Goal: Task Accomplishment & Management: Manage account settings

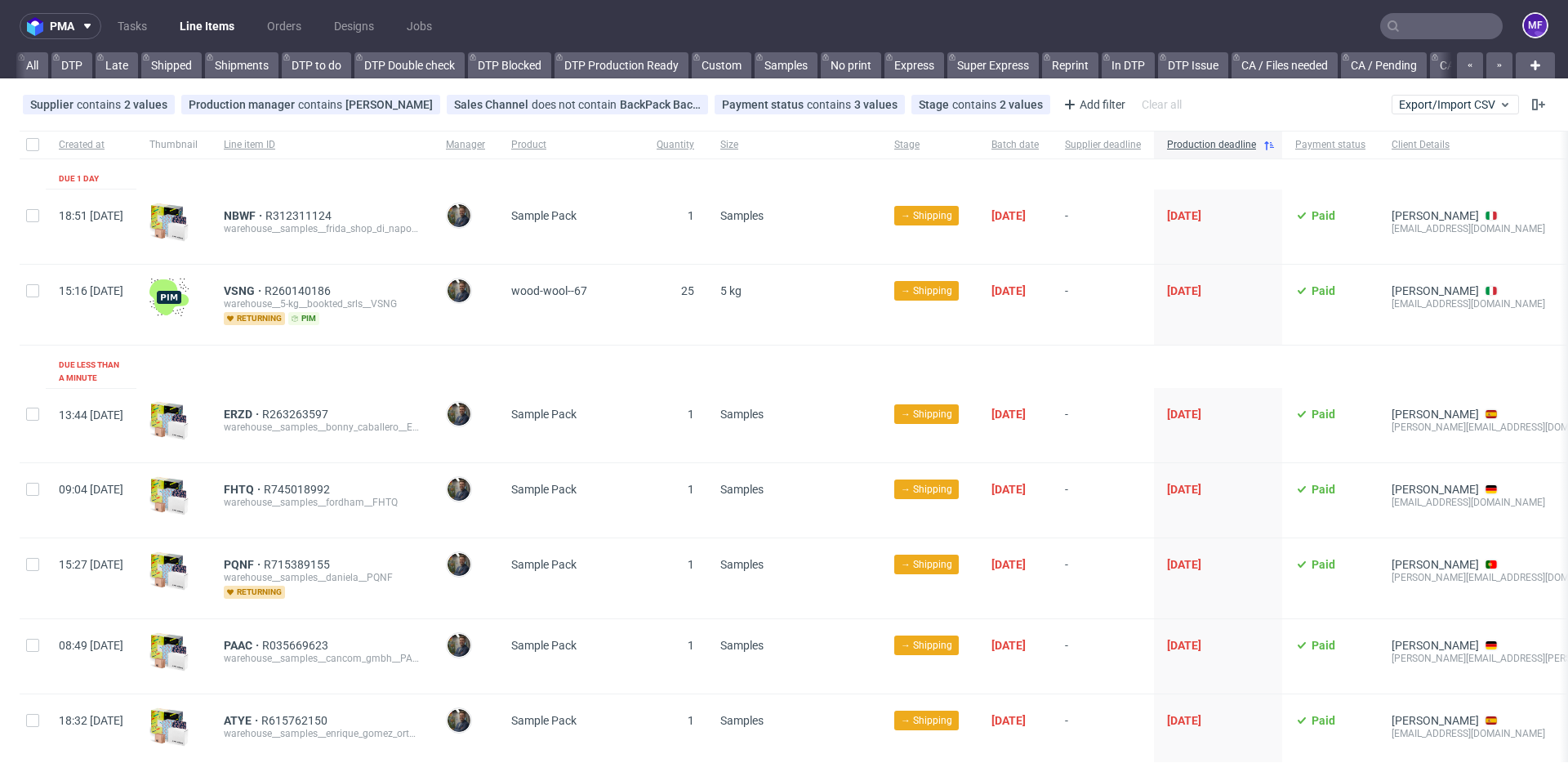
scroll to position [0, 1758]
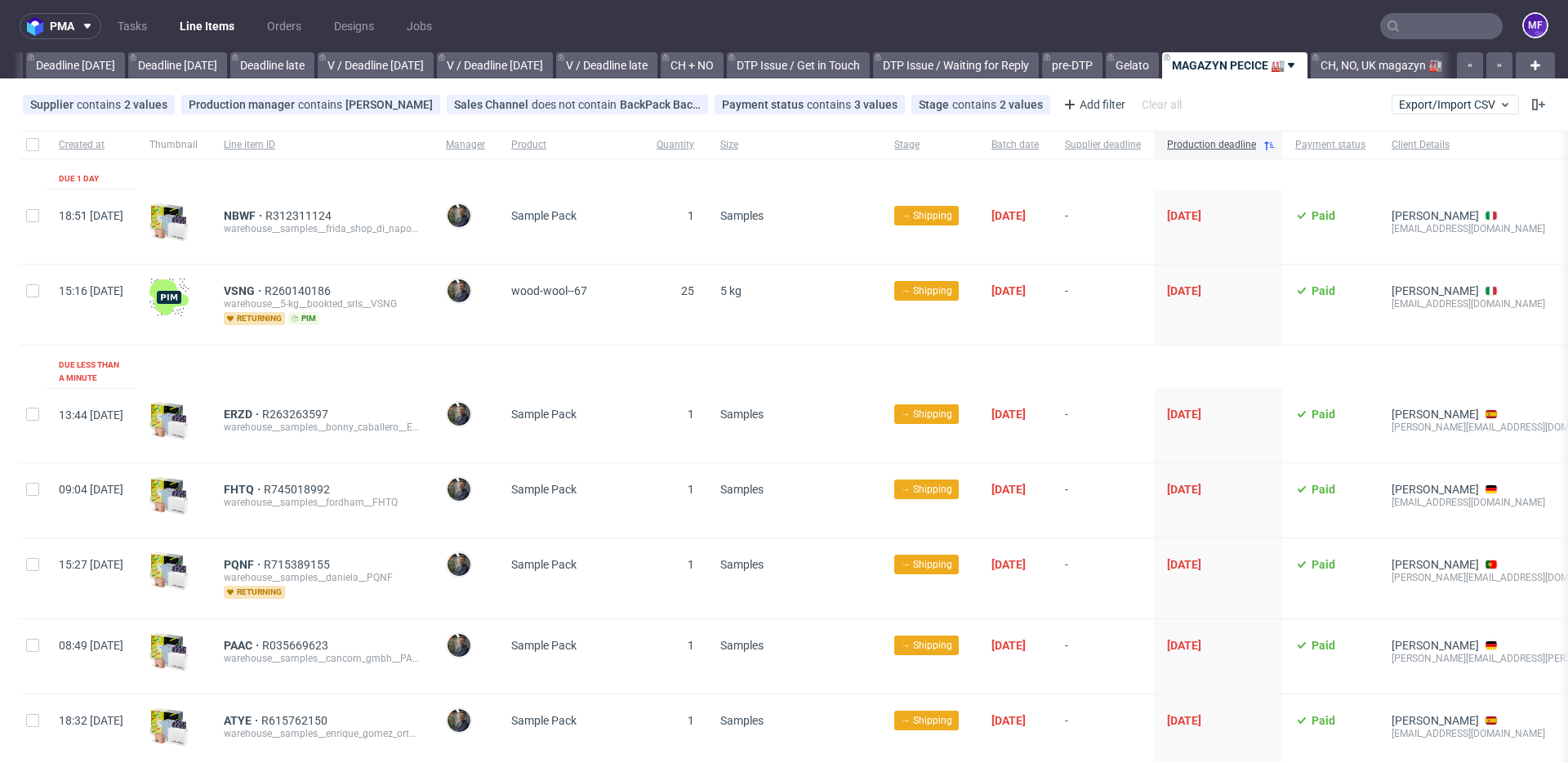
click at [1411, 17] on input "text" at bounding box center [1442, 26] width 123 height 26
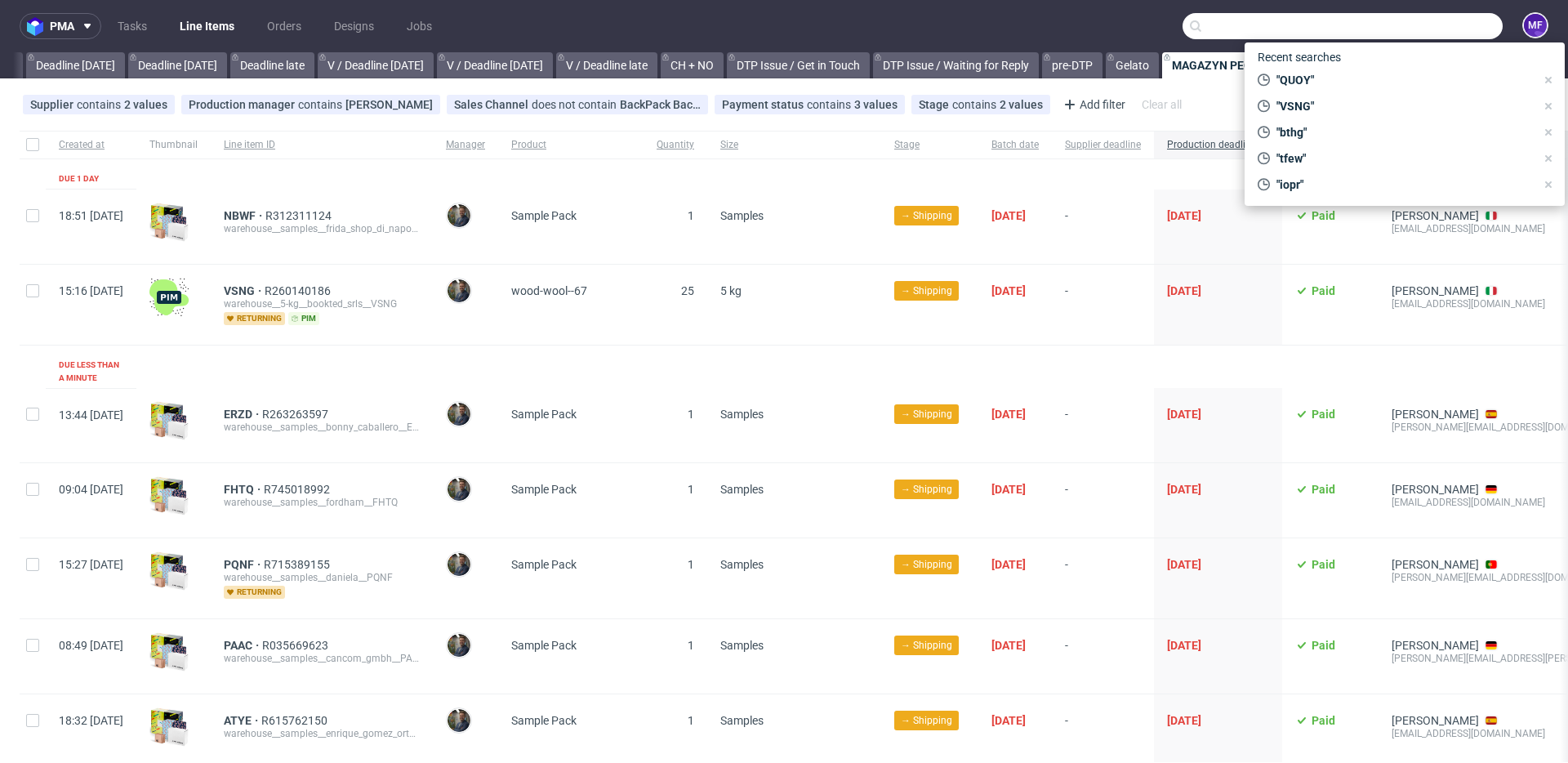
paste input "NYWV"
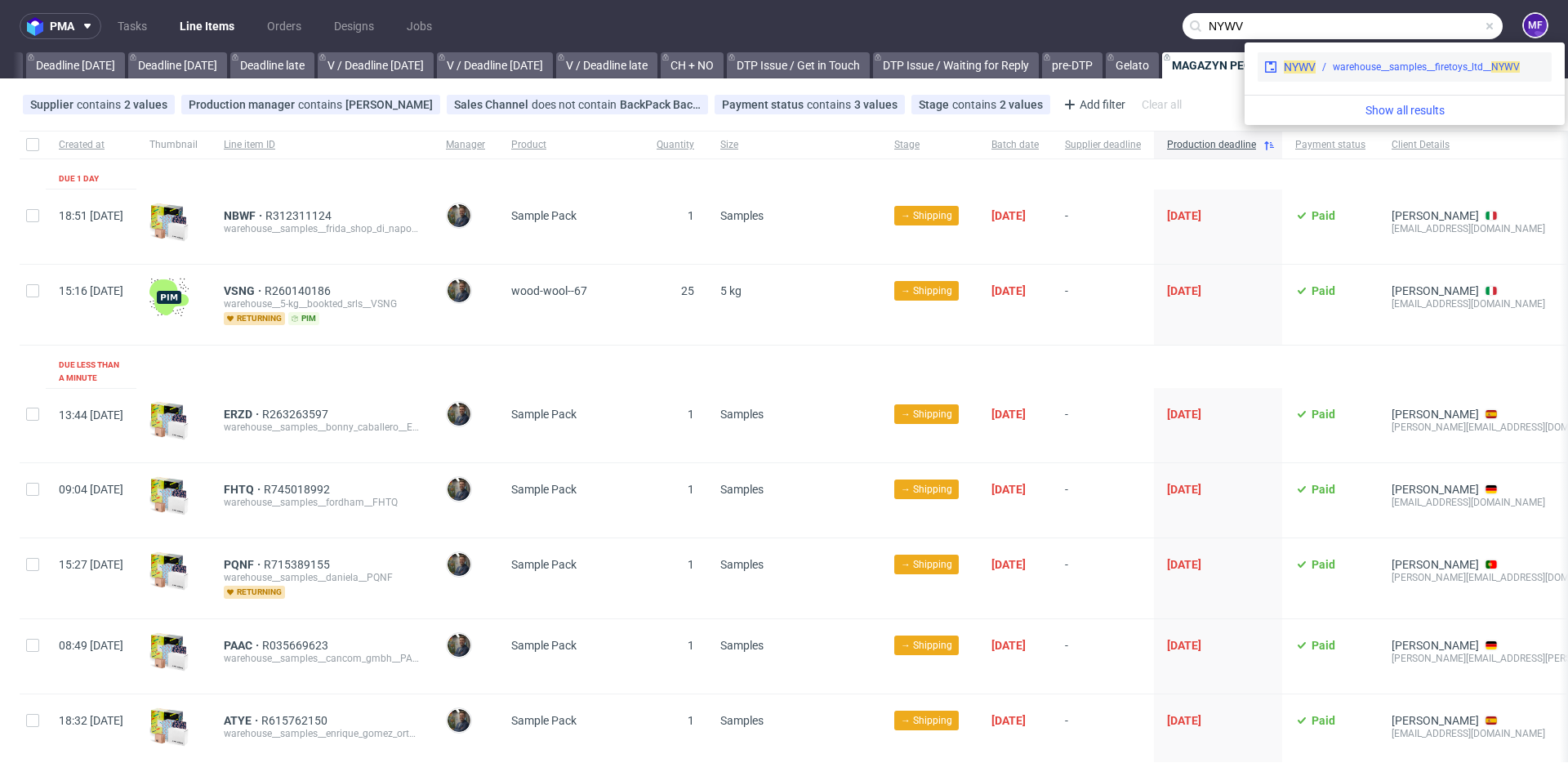
type input "NYWV"
click at [1338, 67] on div "warehouse__samples__firetoys_ltd__ NYWV" at bounding box center [1427, 67] width 187 height 15
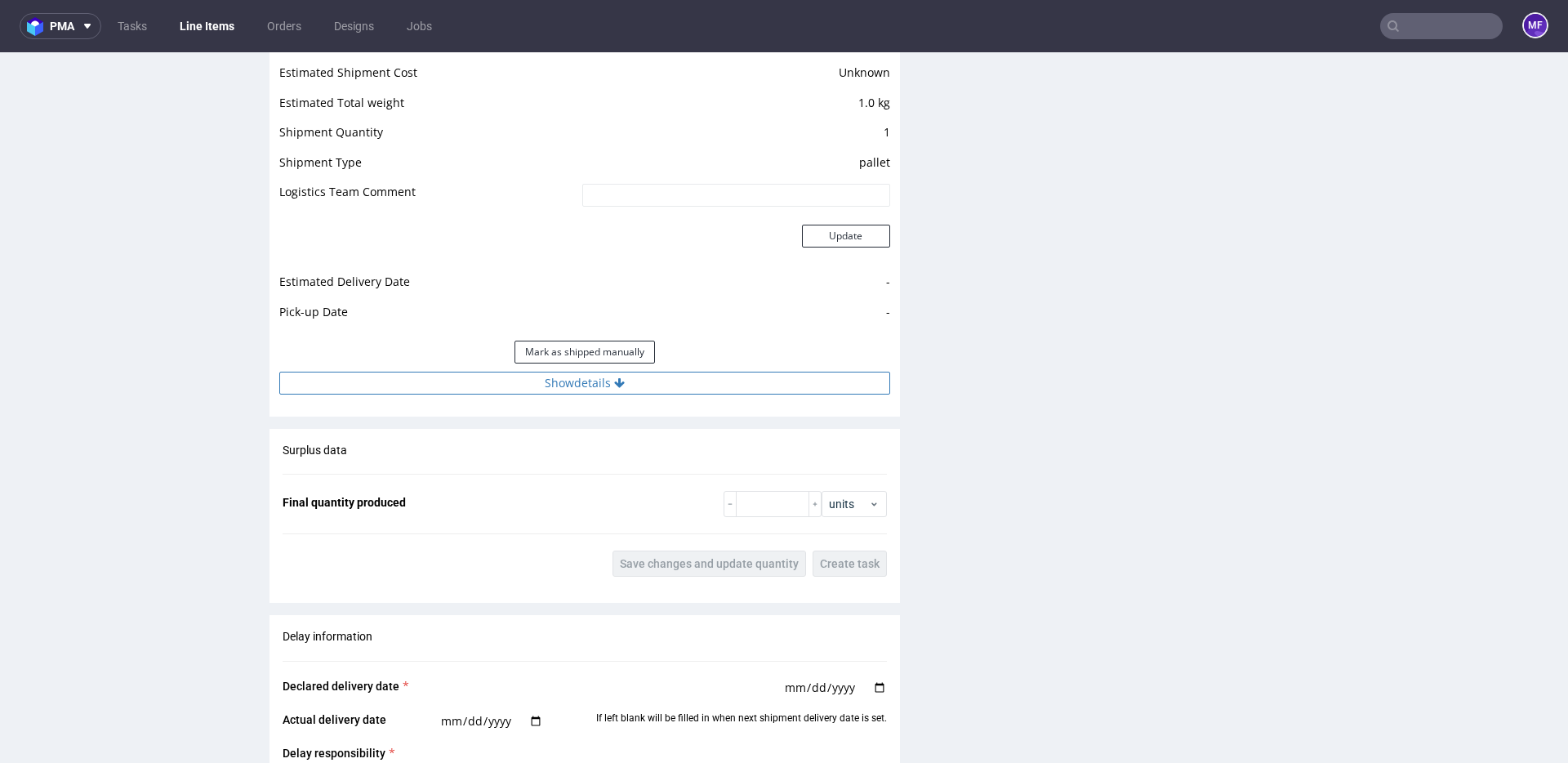
click at [638, 389] on button "Show details" at bounding box center [585, 382] width 611 height 22
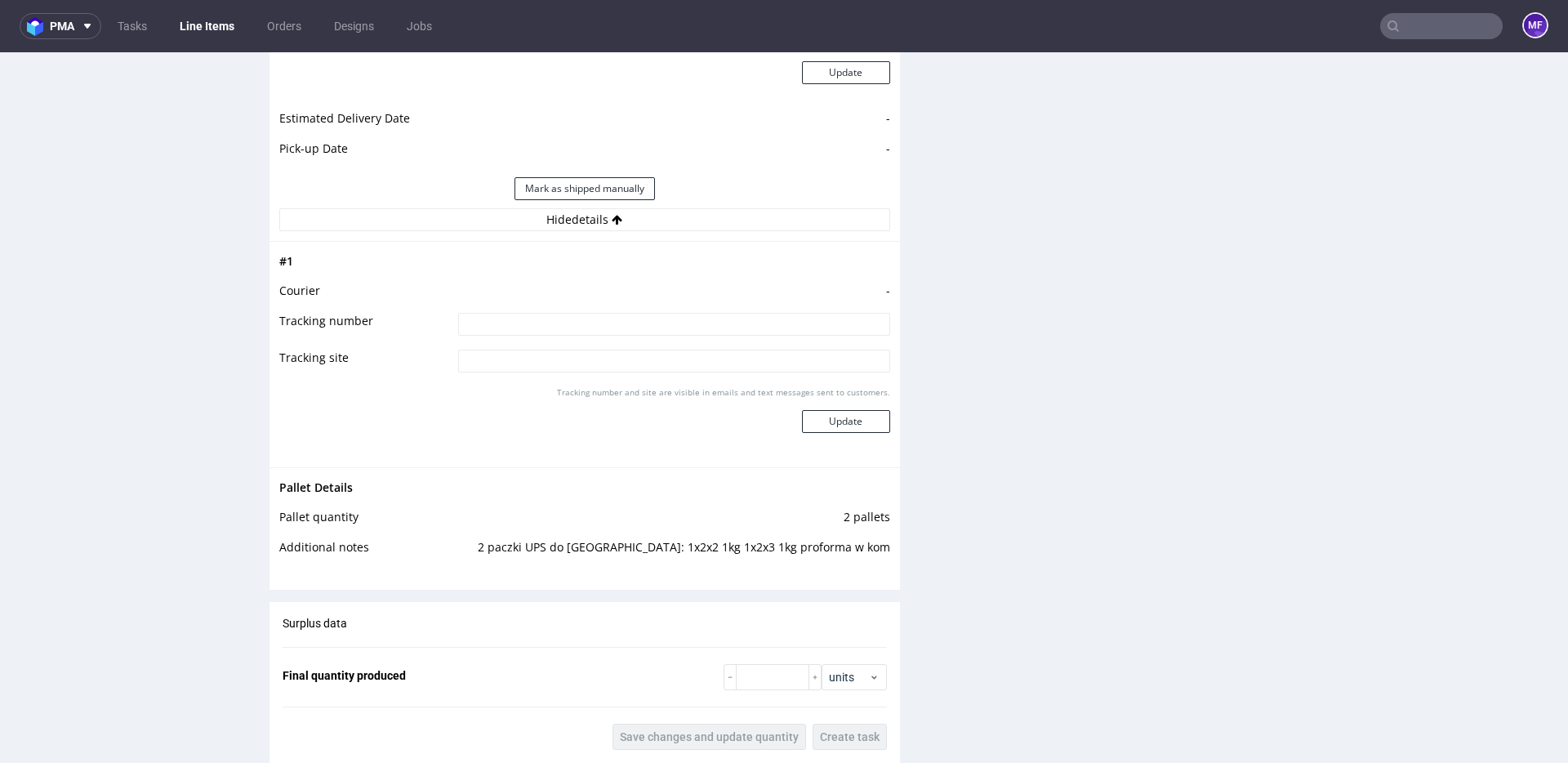
scroll to position [1688, 0]
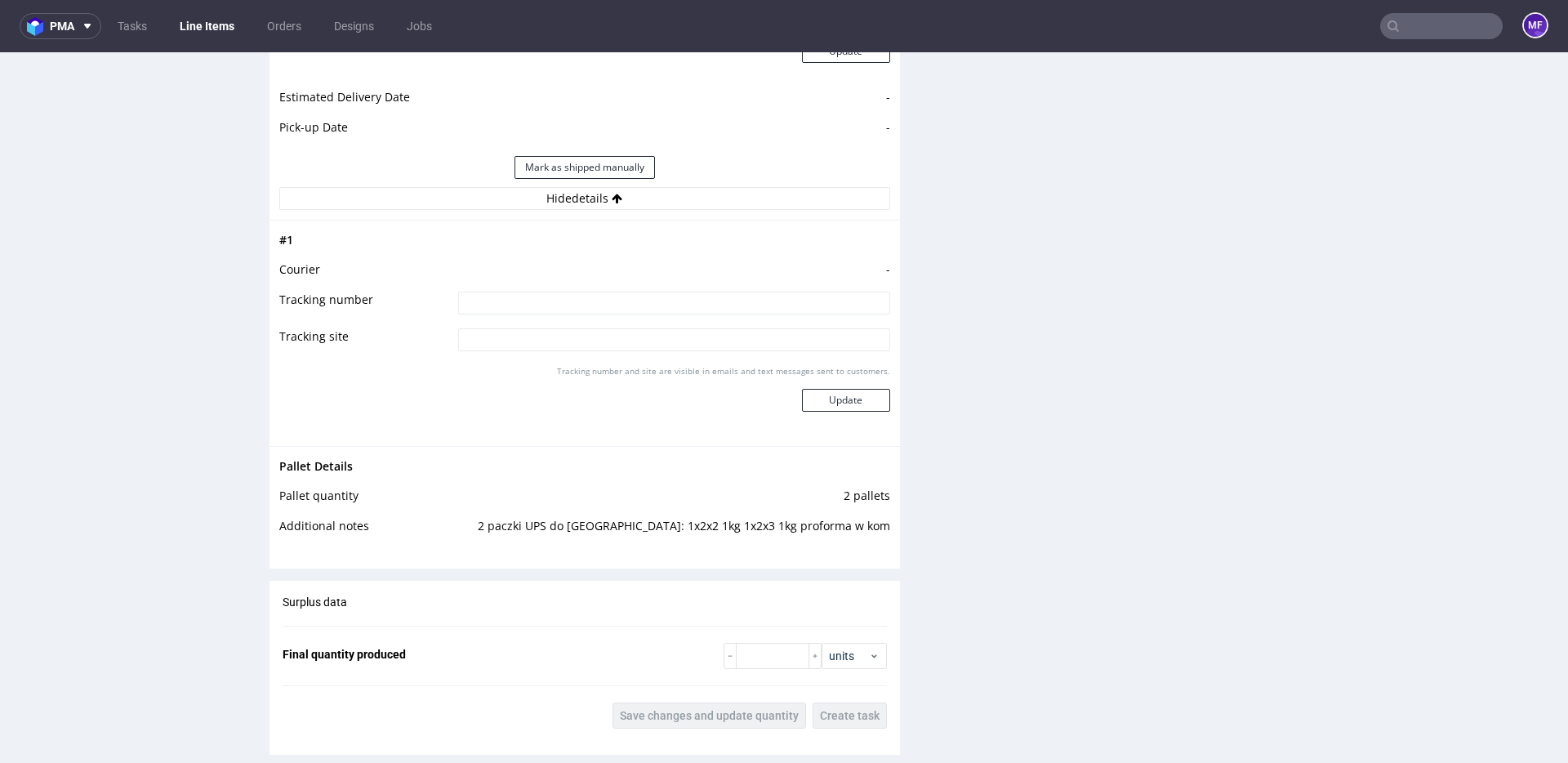
click at [704, 554] on div "Pallet Details Pallet quantity 2 pallets Additional notes 2 paczki UPS do UK: 1…" at bounding box center [585, 500] width 631 height 110
drag, startPoint x: 691, startPoint y: 529, endPoint x: 794, endPoint y: 530, distance: 103.0
click at [794, 530] on td "2 paczki UPS do [GEOGRAPHIC_DATA]: 1x2x2 1kg 1x2x3 1kg proforma w kom" at bounding box center [669, 532] width 442 height 30
copy td "1x2x2 1kg 1x2x3 1kg"
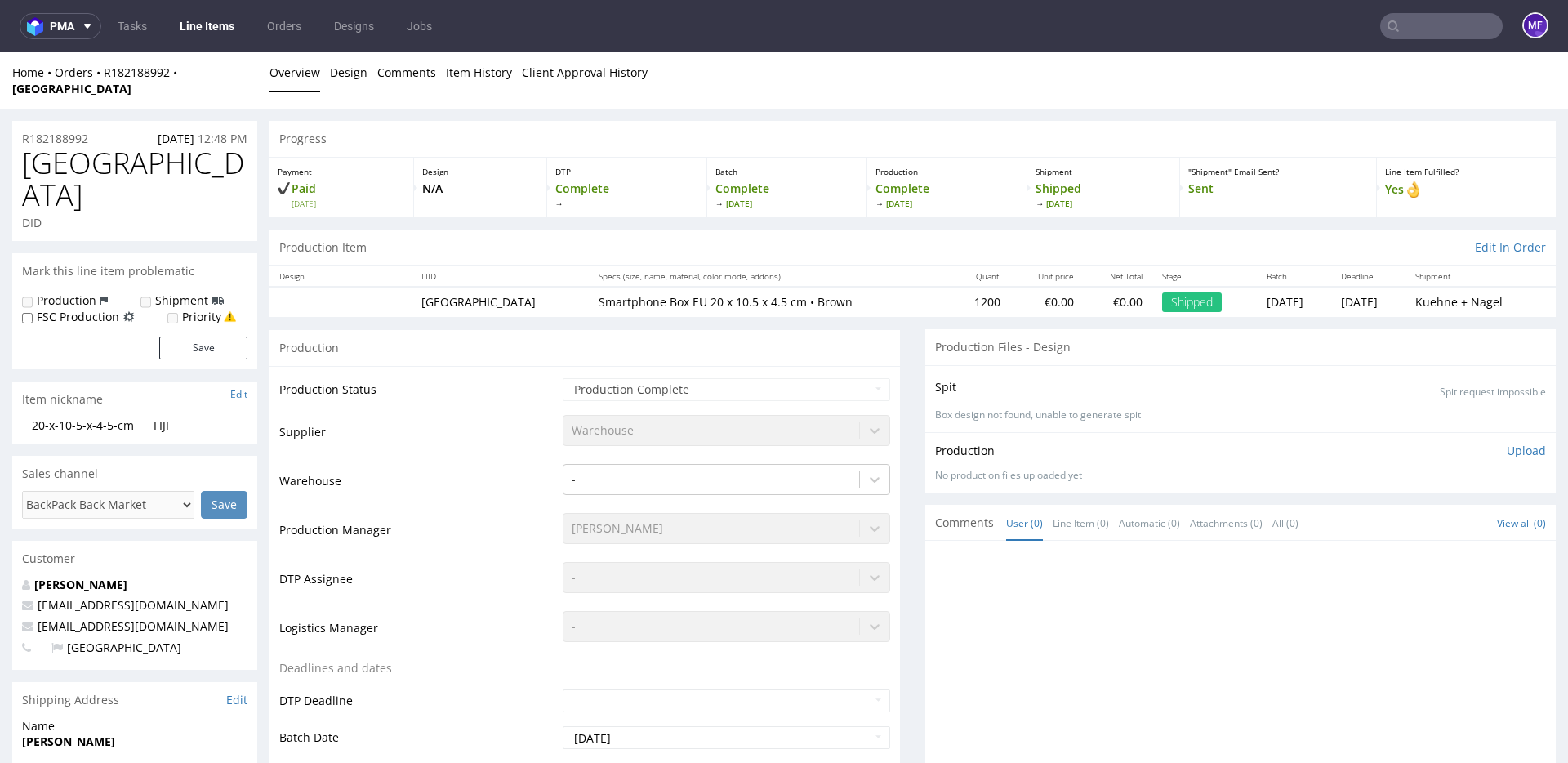
scroll to position [4, 0]
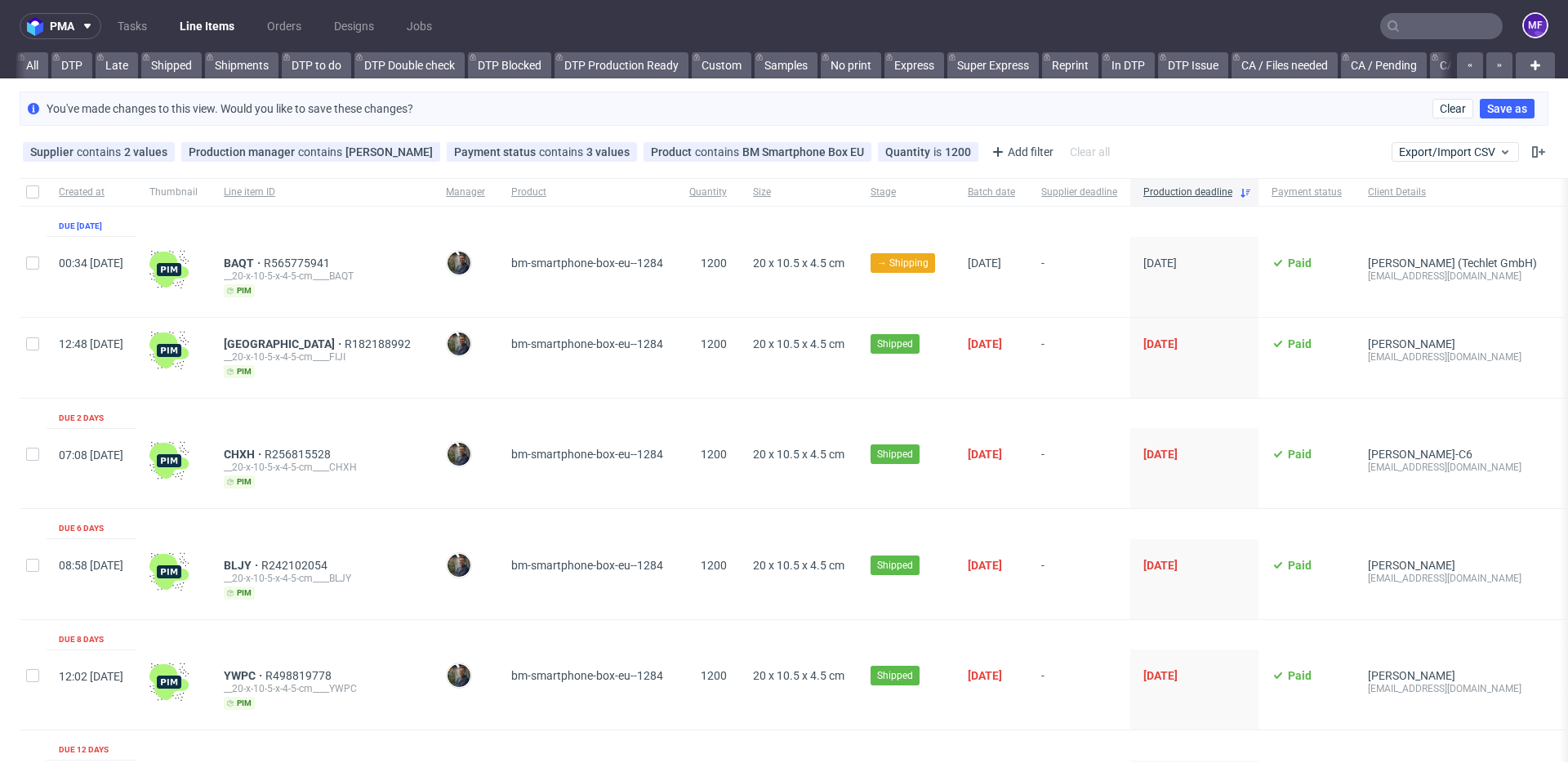
scroll to position [0, 1758]
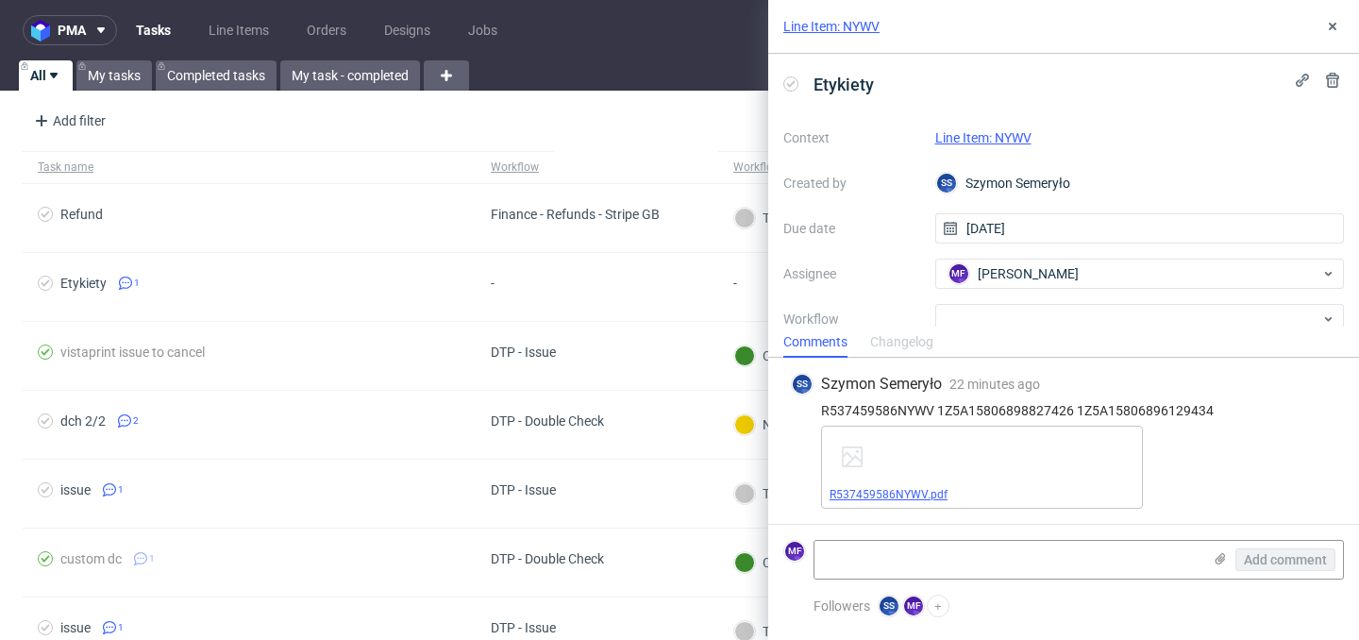
click at [935, 494] on link "R537459586NYWV.pdf" at bounding box center [889, 494] width 118 height 13
click at [1002, 138] on link "Line Item: NYWV" at bounding box center [983, 137] width 96 height 15
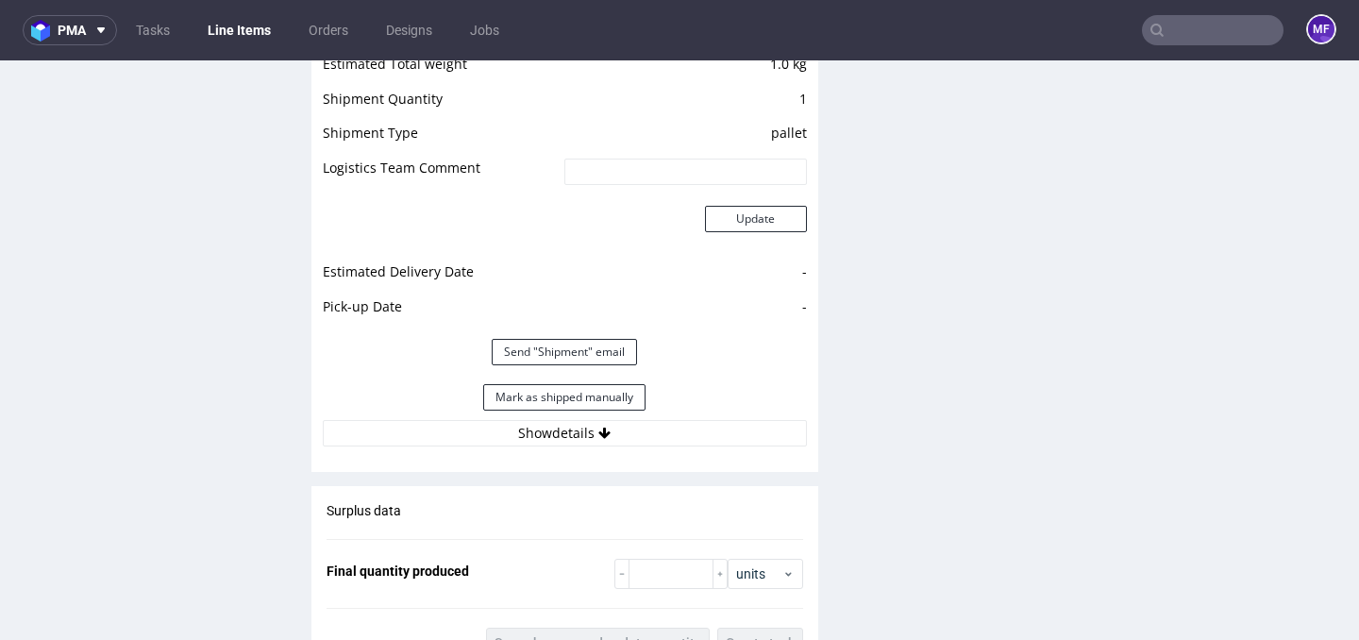
scroll to position [1865, 0]
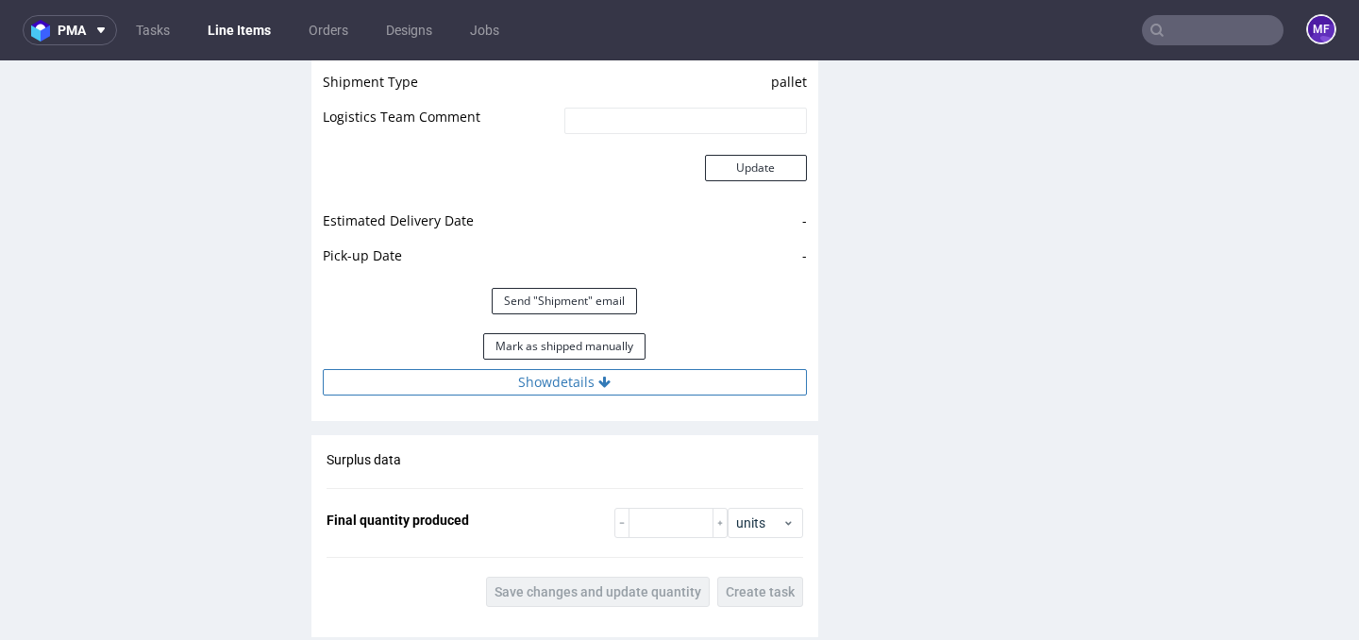
click at [561, 381] on button "Show details" at bounding box center [565, 382] width 484 height 26
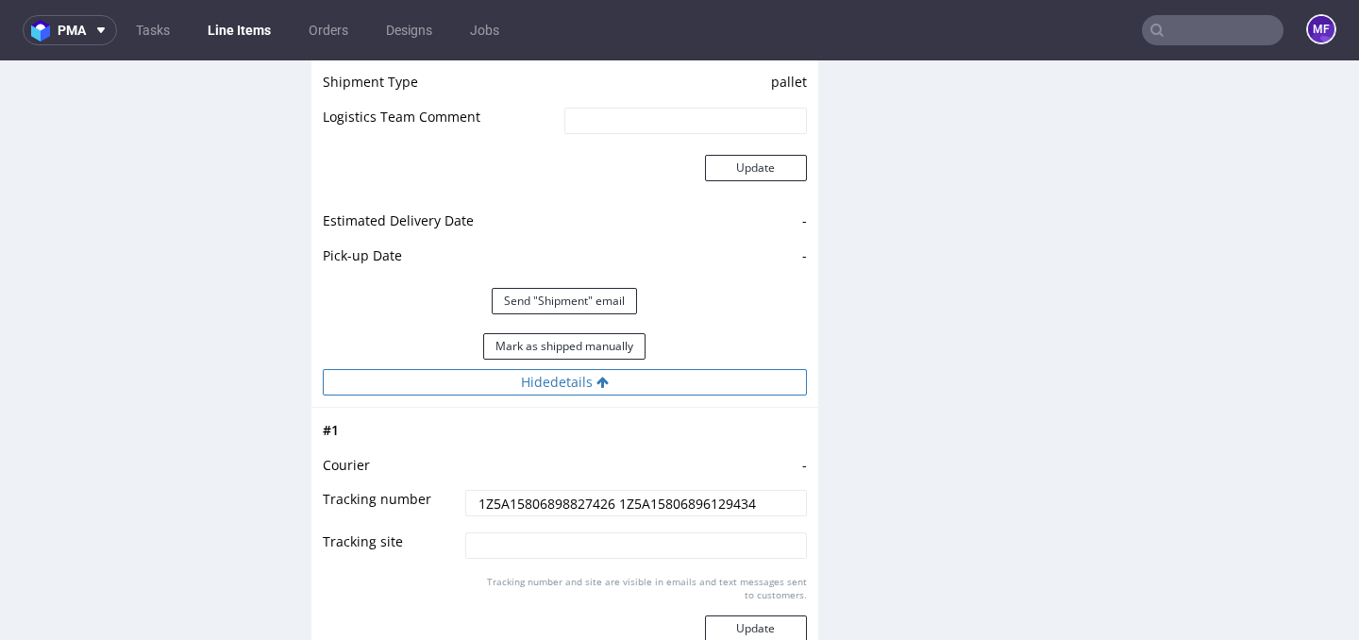
click at [561, 381] on button "Hide details" at bounding box center [565, 382] width 484 height 26
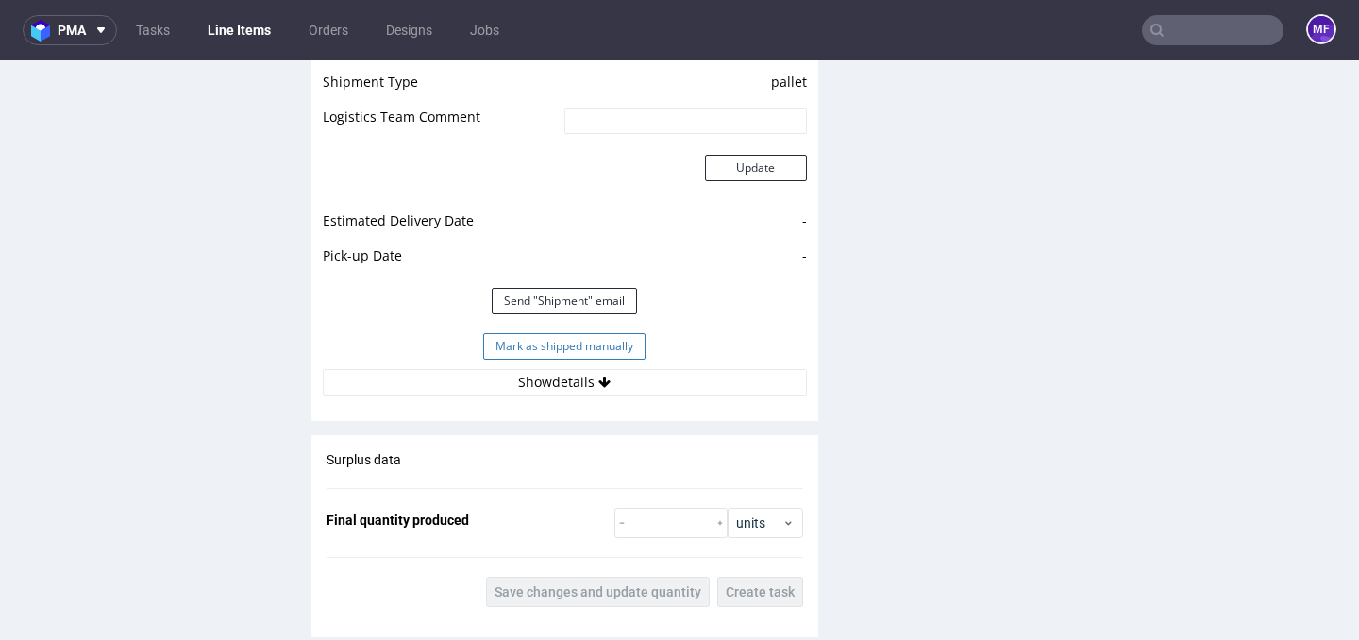
click at [561, 345] on button "Mark as shipped manually" at bounding box center [564, 346] width 162 height 26
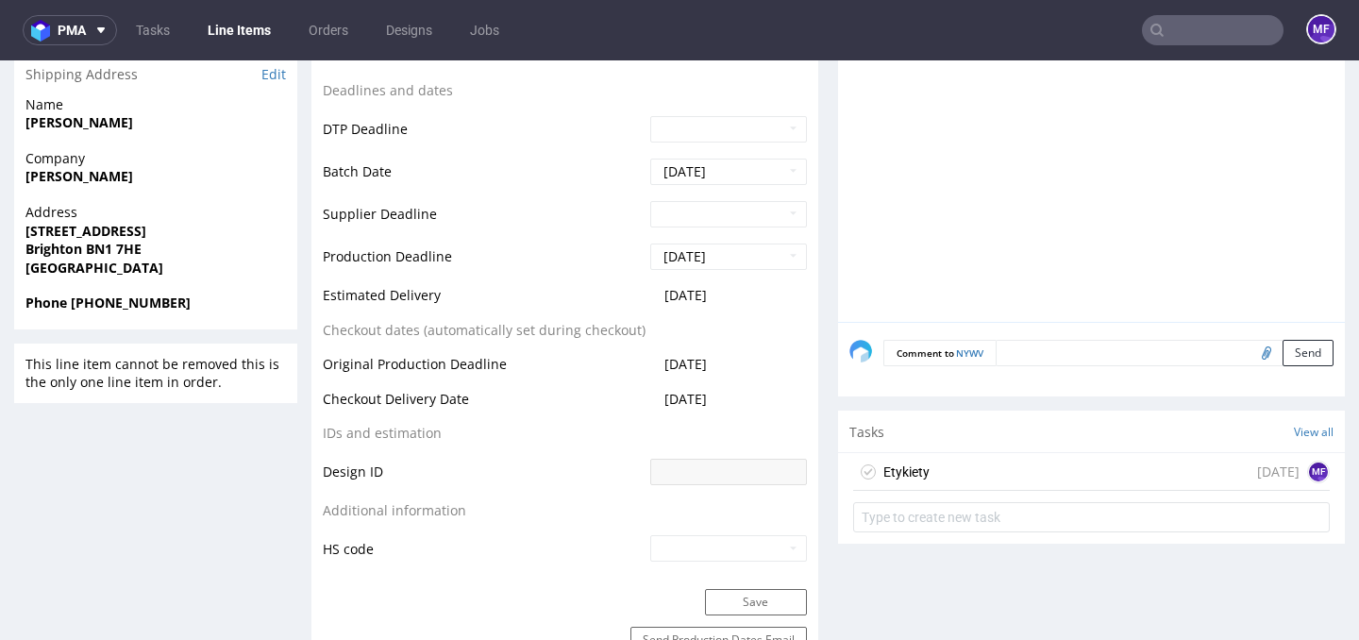
scroll to position [800, 0]
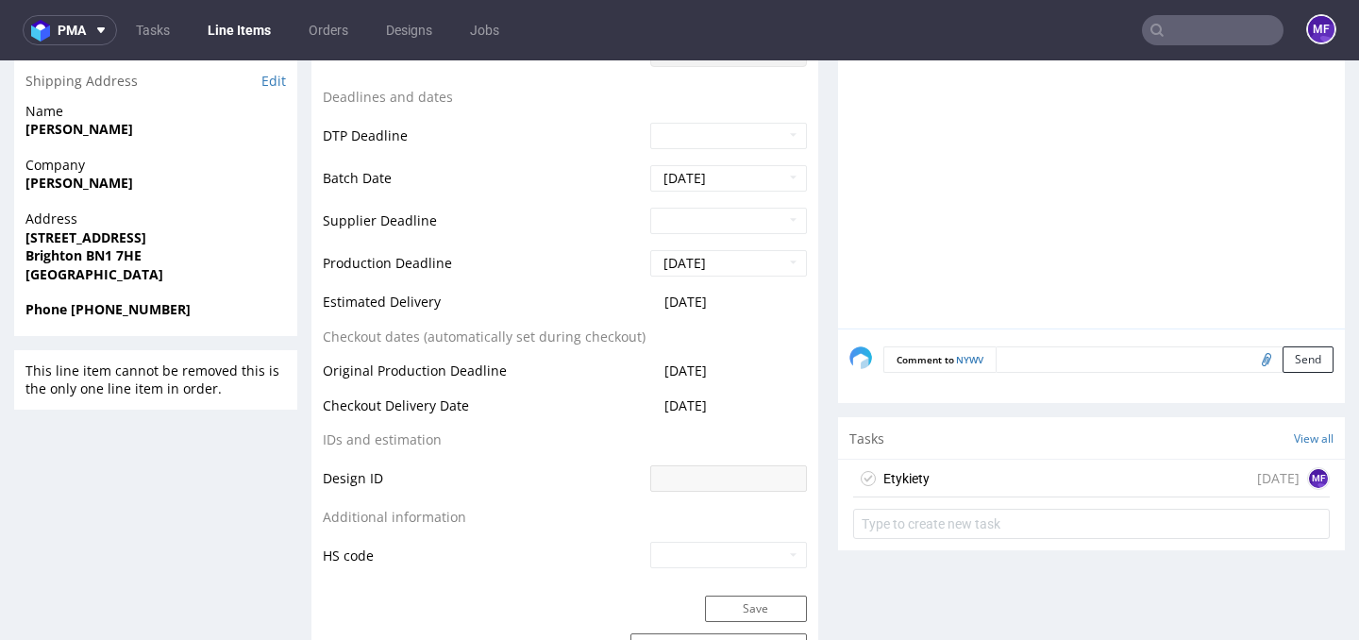
click at [951, 478] on div "Etykiety [DATE] MF" at bounding box center [1091, 479] width 477 height 38
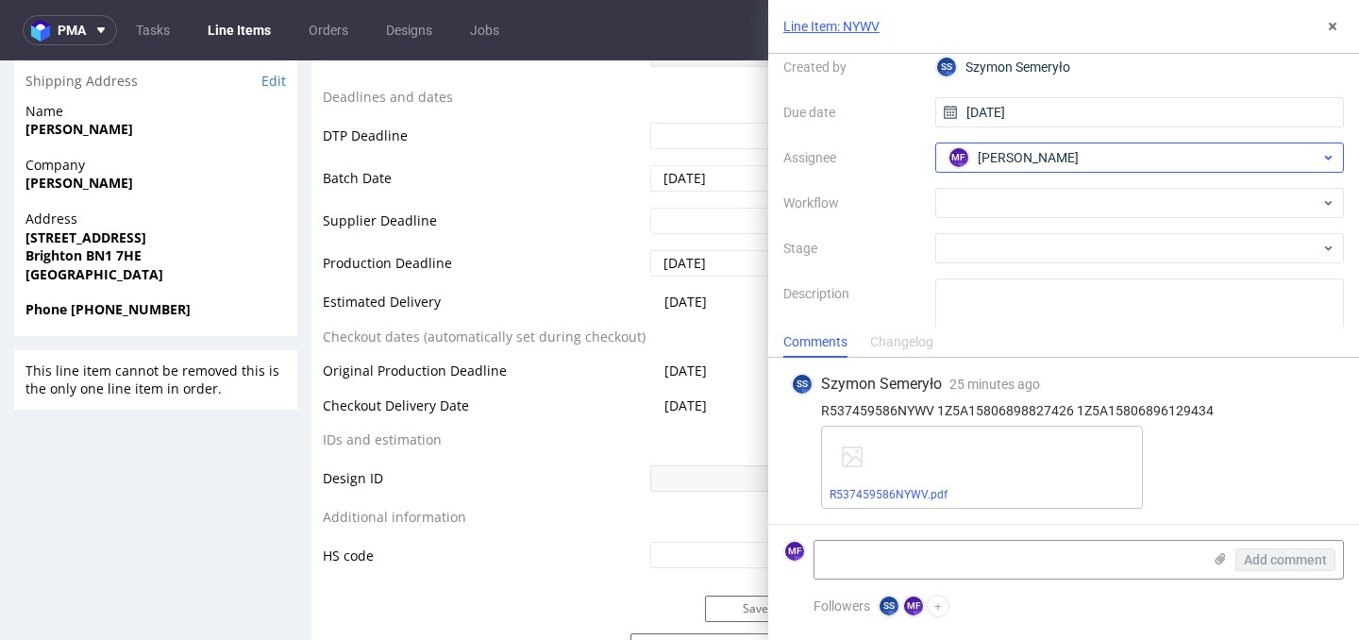
scroll to position [126, 0]
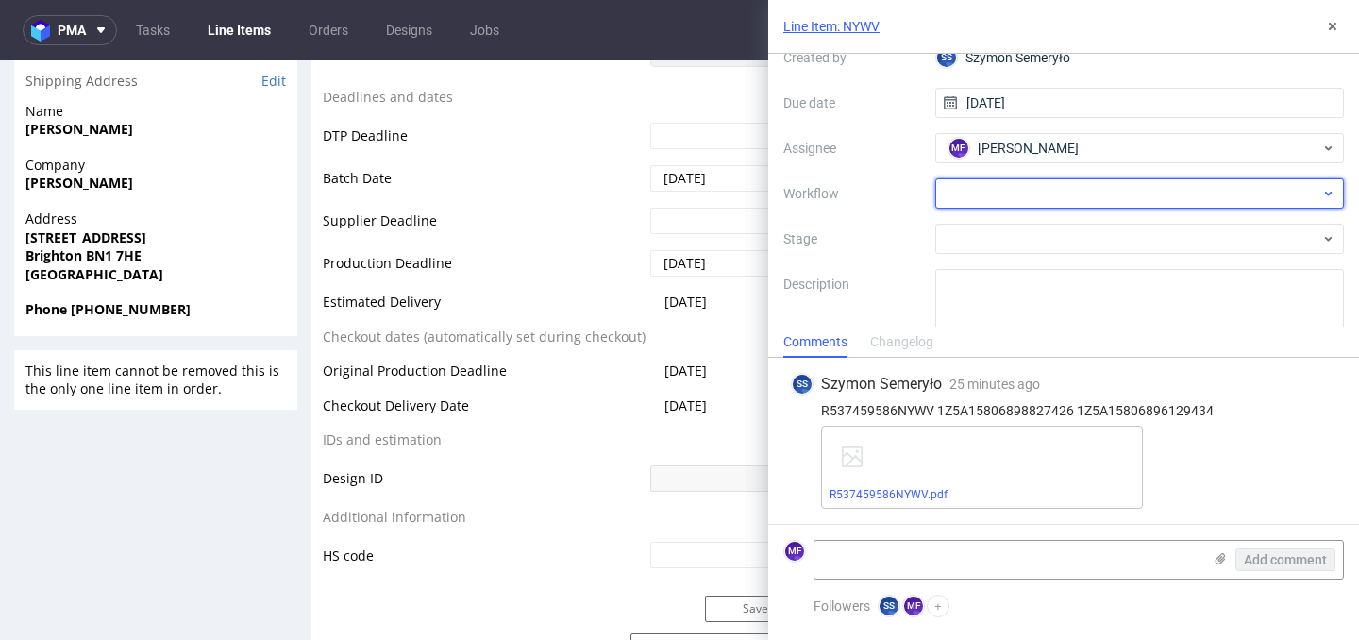
click at [1064, 199] on div at bounding box center [1140, 193] width 410 height 30
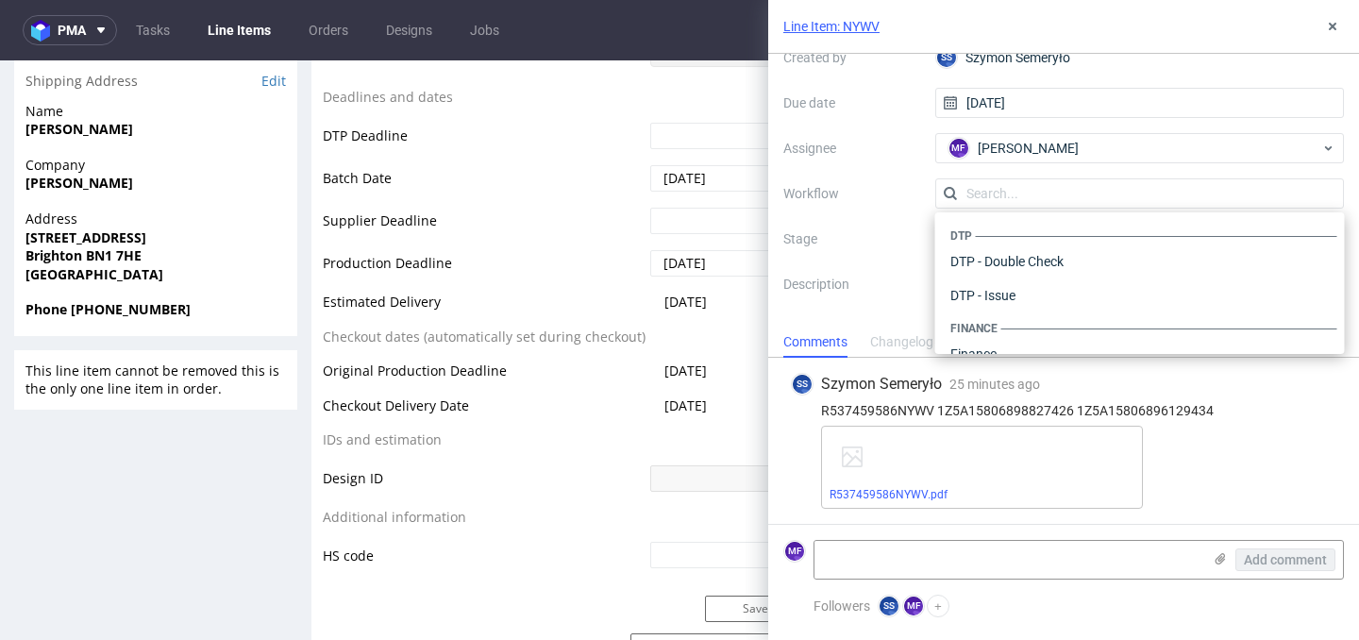
scroll to position [1161, 0]
click at [1022, 322] on div "Warehouse - Shipping" at bounding box center [1140, 329] width 395 height 34
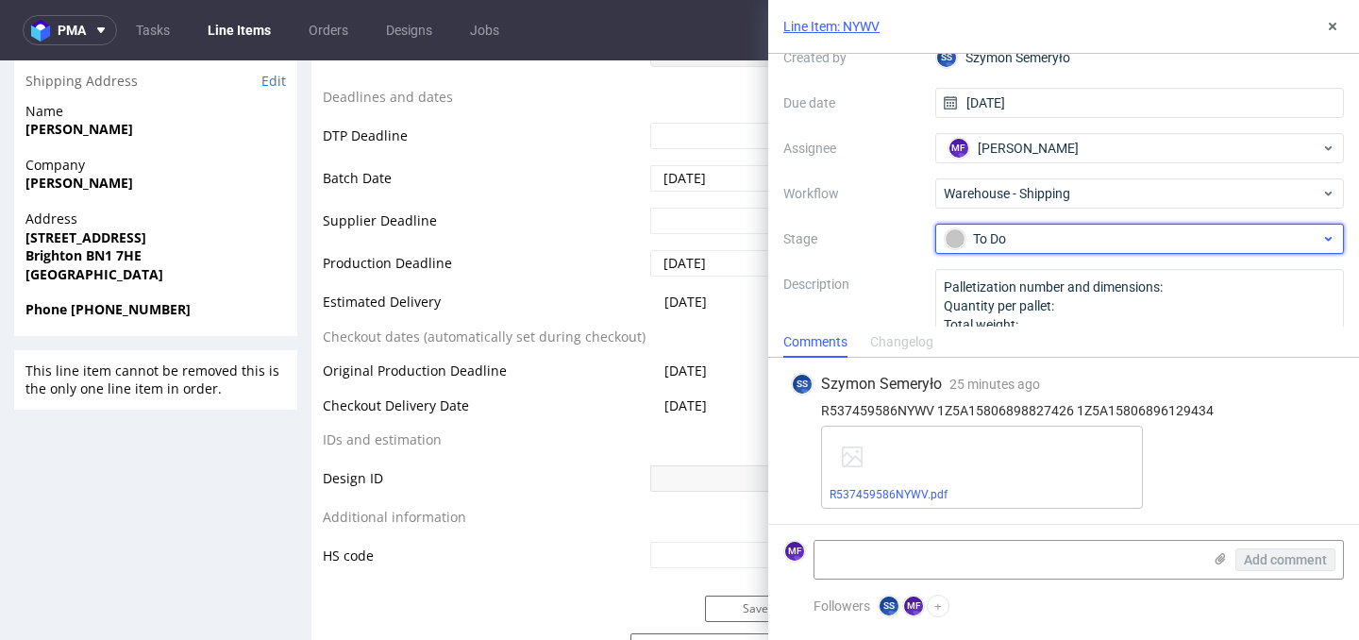
click at [1007, 244] on div "To Do" at bounding box center [1133, 238] width 376 height 21
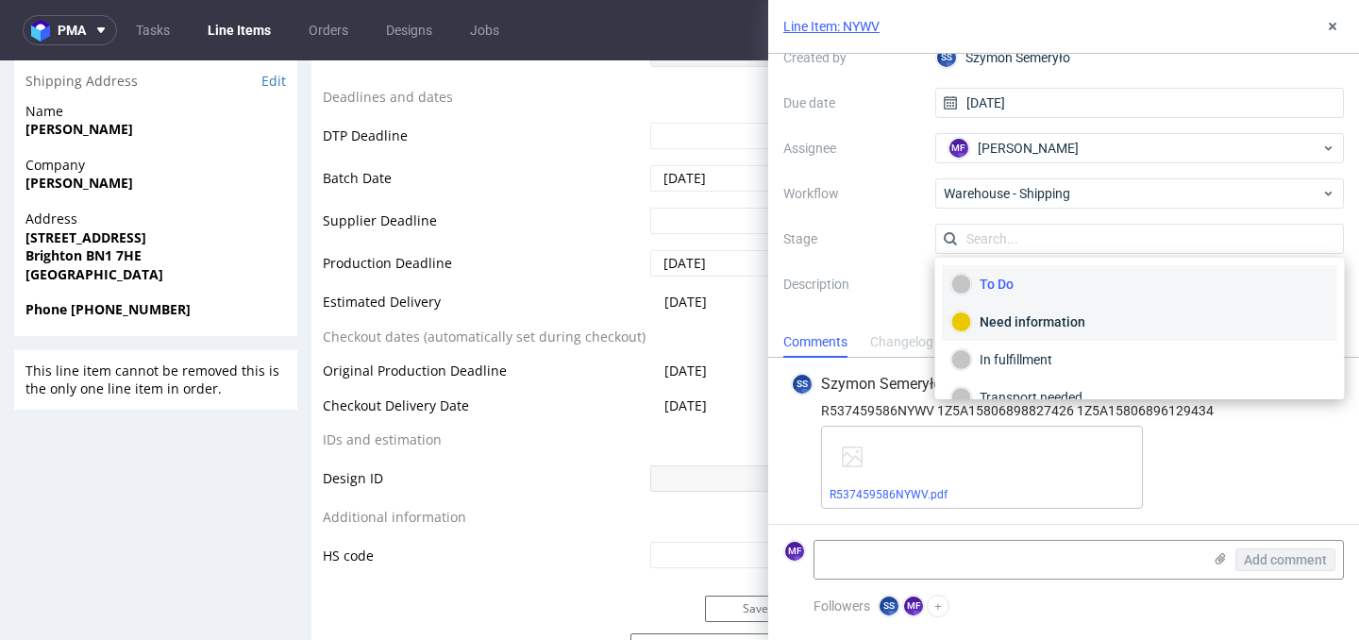
scroll to position [100, 0]
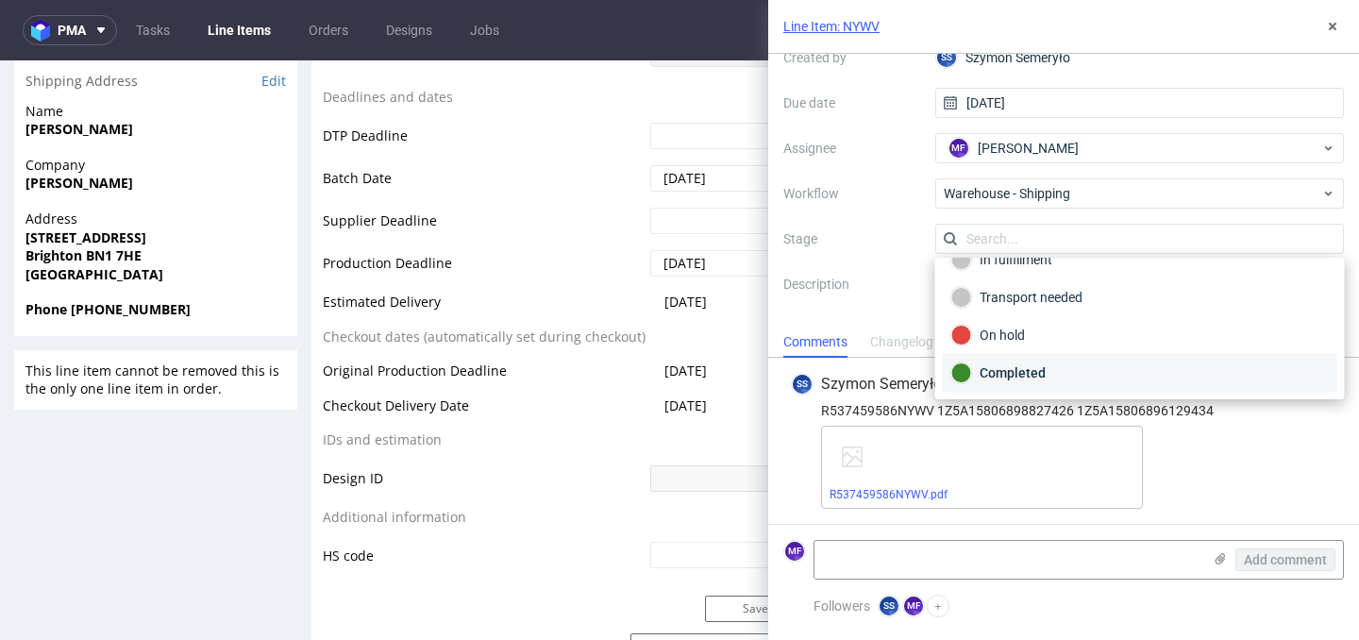
click at [1024, 370] on div "Completed" at bounding box center [1141, 372] width 378 height 21
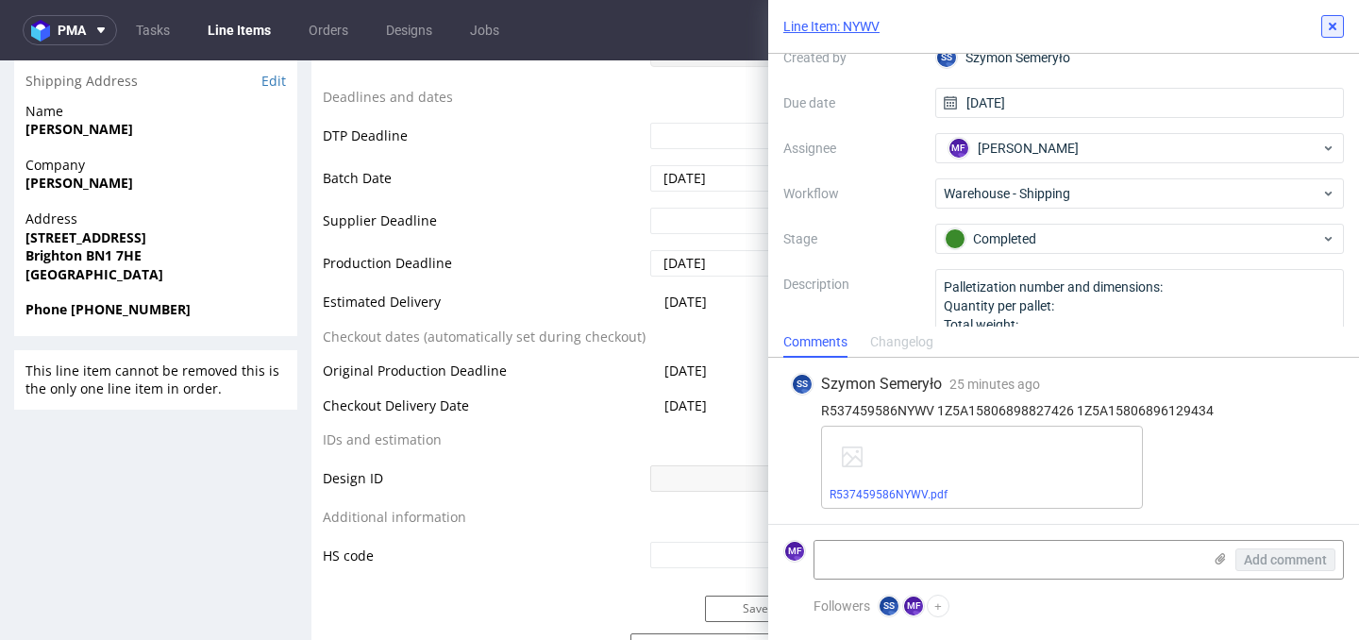
click at [1329, 26] on icon at bounding box center [1332, 26] width 15 height 15
